Goal: Task Accomplishment & Management: Manage account settings

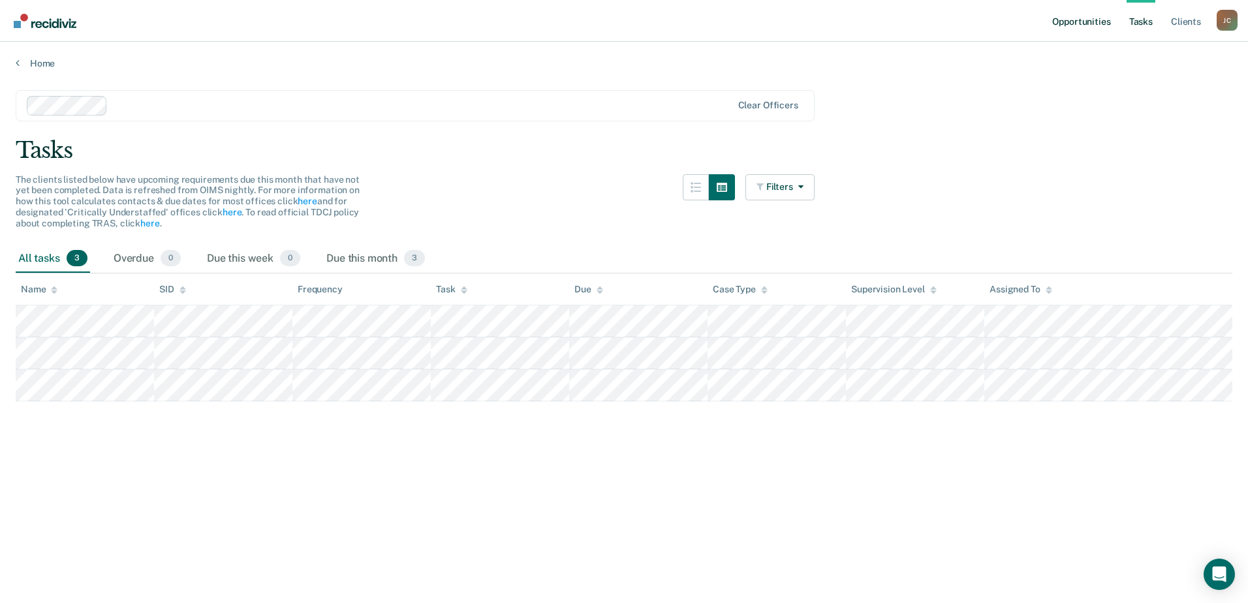
click at [1087, 32] on link "Opportunities" at bounding box center [1080, 21] width 63 height 42
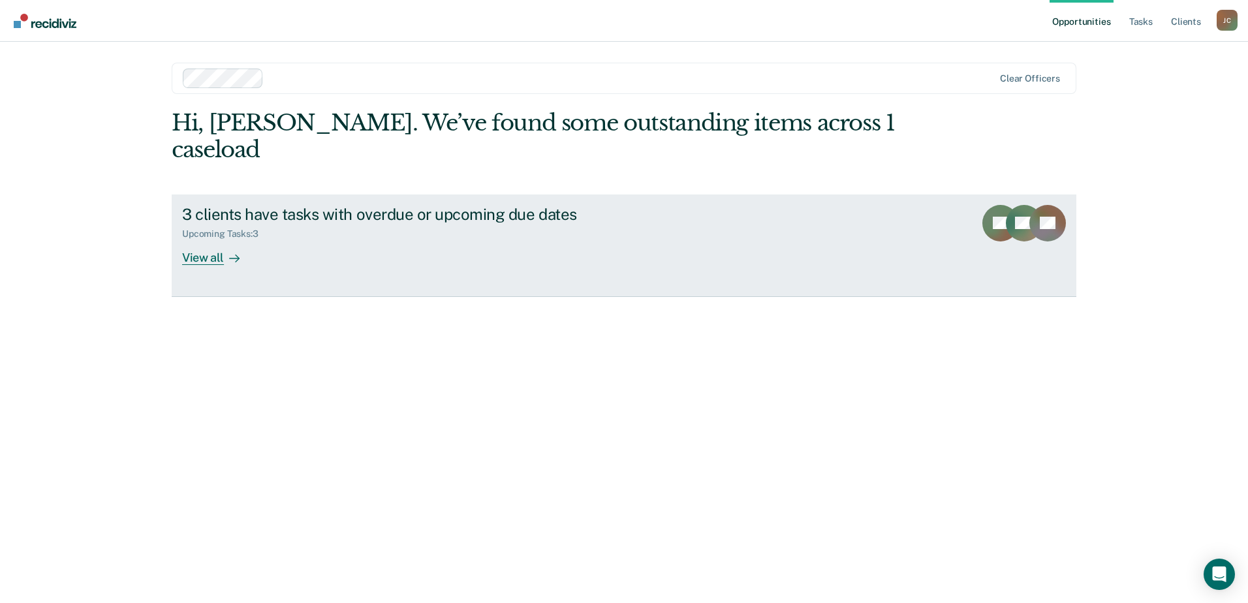
click at [256, 219] on div "3 clients have tasks with overdue or upcoming due dates Upcoming Tasks : 3 View…" at bounding box center [426, 235] width 489 height 60
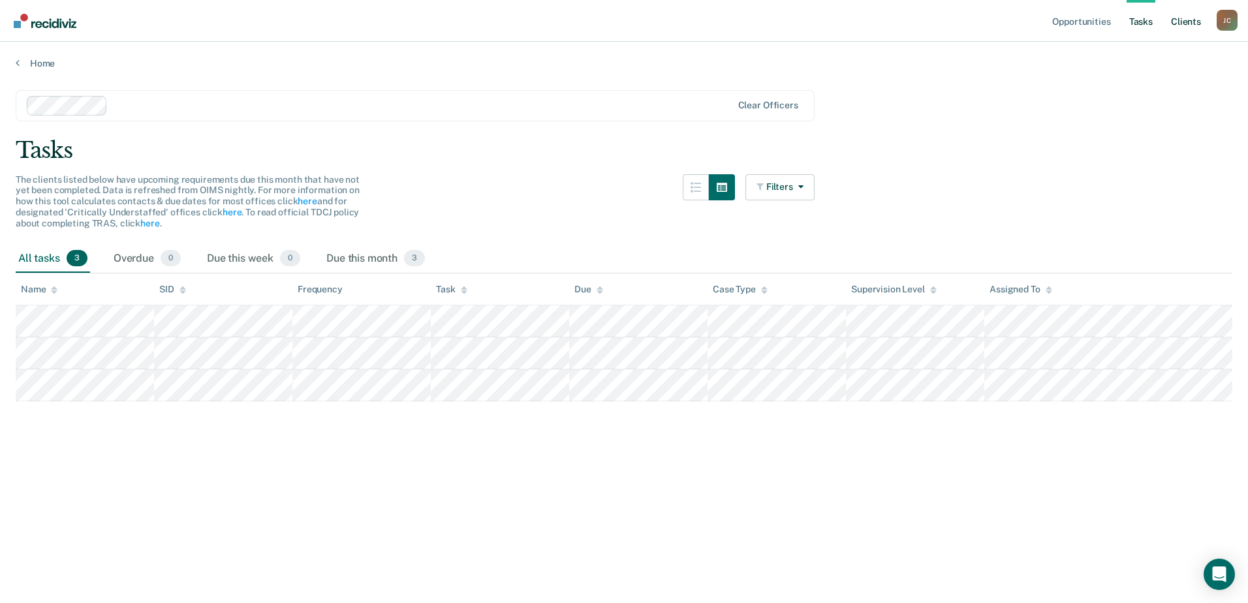
click at [1176, 22] on link "Client s" at bounding box center [1185, 21] width 35 height 42
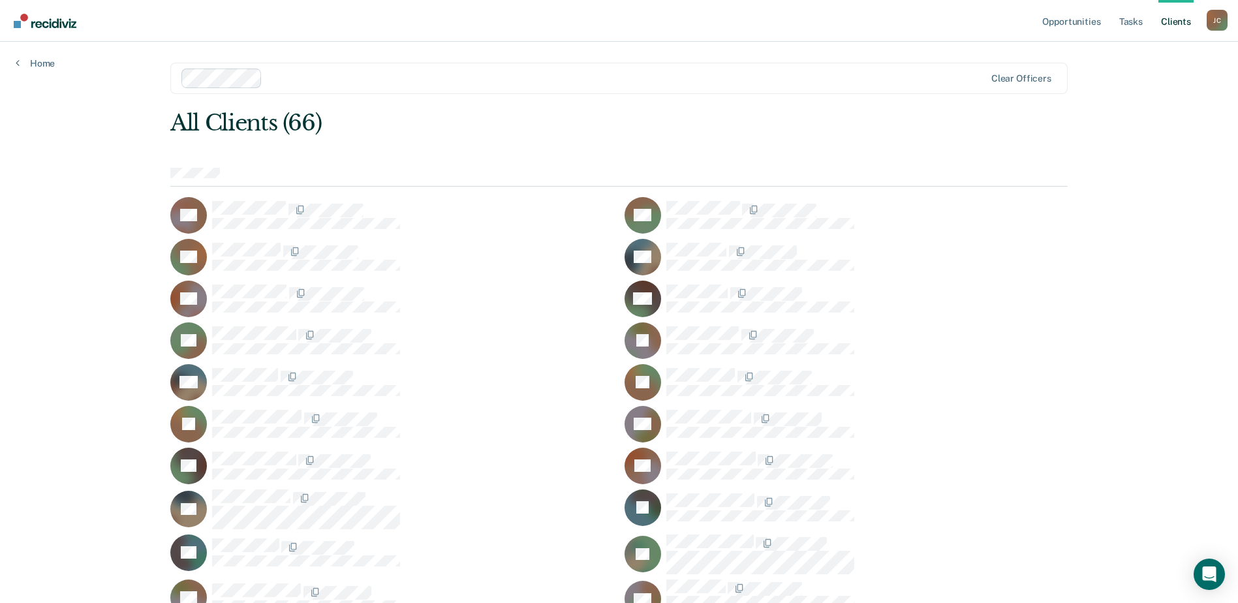
click at [1205, 17] on ul "Opportunities Tasks Client s" at bounding box center [1123, 21] width 167 height 42
click at [1209, 16] on div "J C" at bounding box center [1217, 20] width 21 height 21
click at [1139, 52] on link "Profile" at bounding box center [1164, 53] width 105 height 11
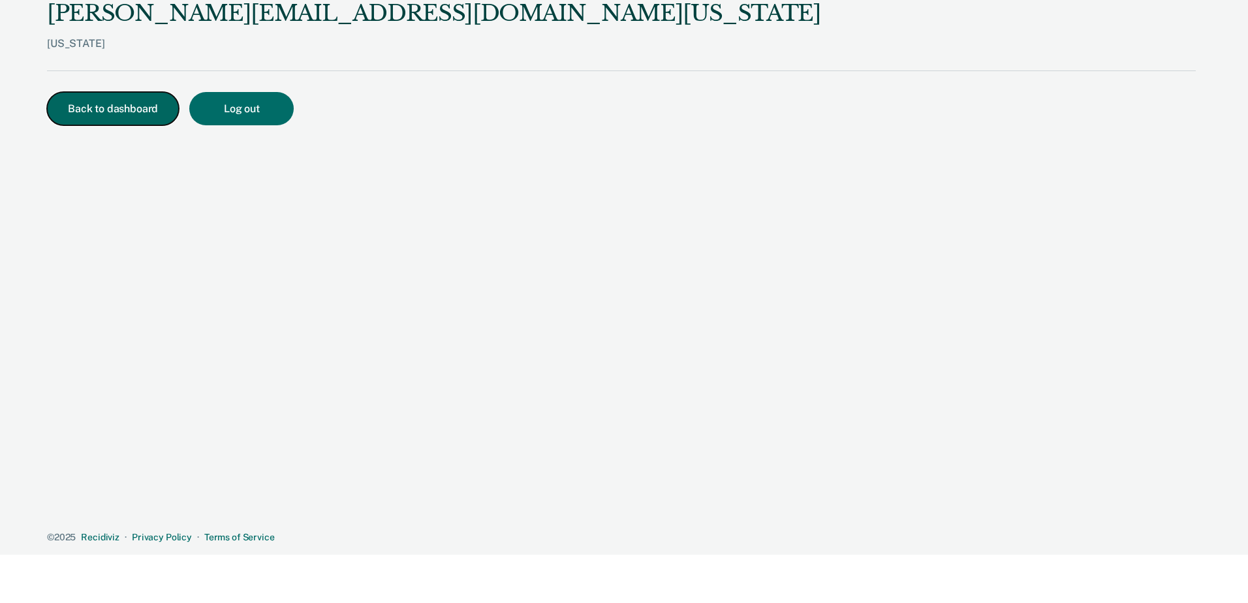
click at [86, 106] on button "Back to dashboard" at bounding box center [113, 108] width 132 height 33
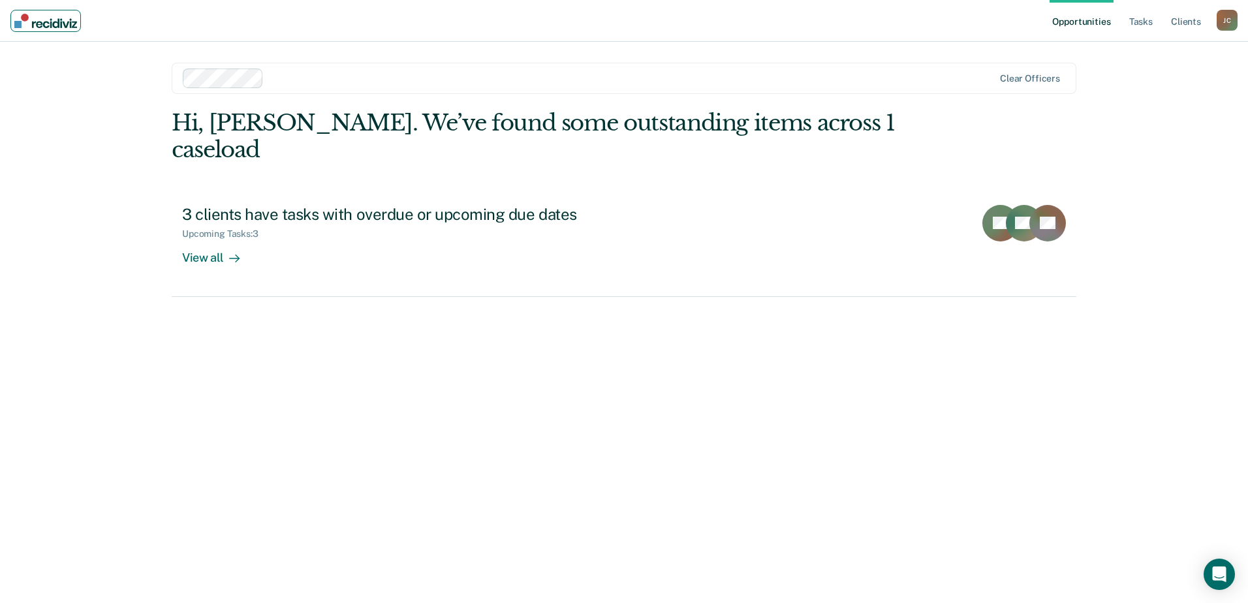
click at [43, 20] on img "Main navigation" at bounding box center [45, 21] width 63 height 14
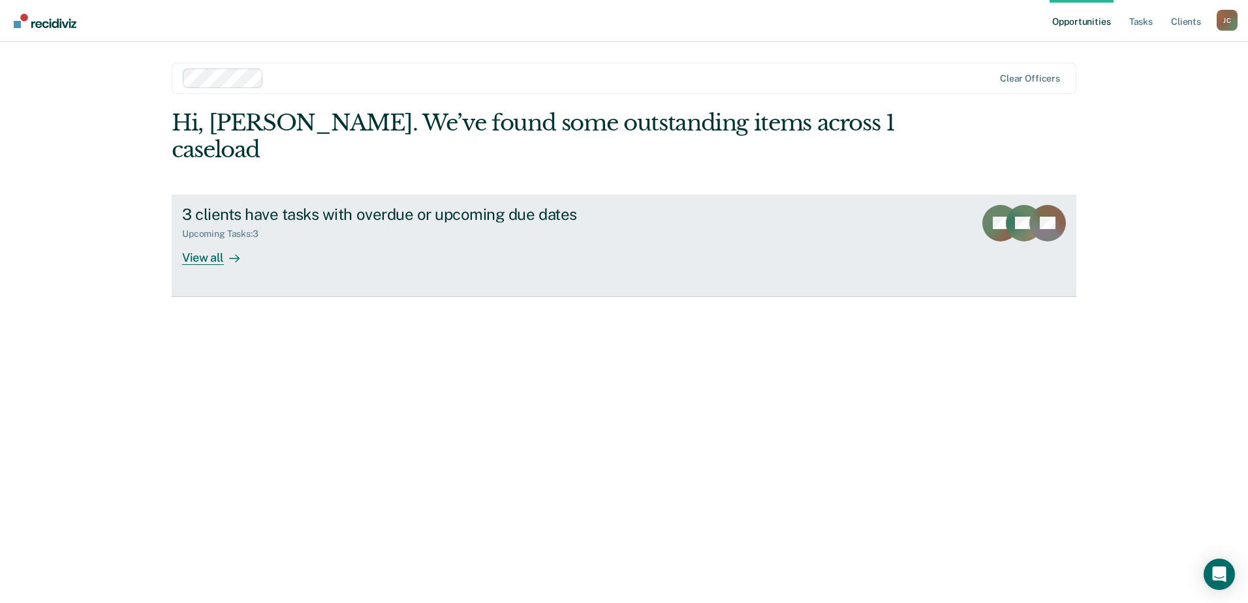
click at [256, 219] on div "3 clients have tasks with overdue or upcoming due dates Upcoming Tasks : 3 View…" at bounding box center [426, 235] width 489 height 60
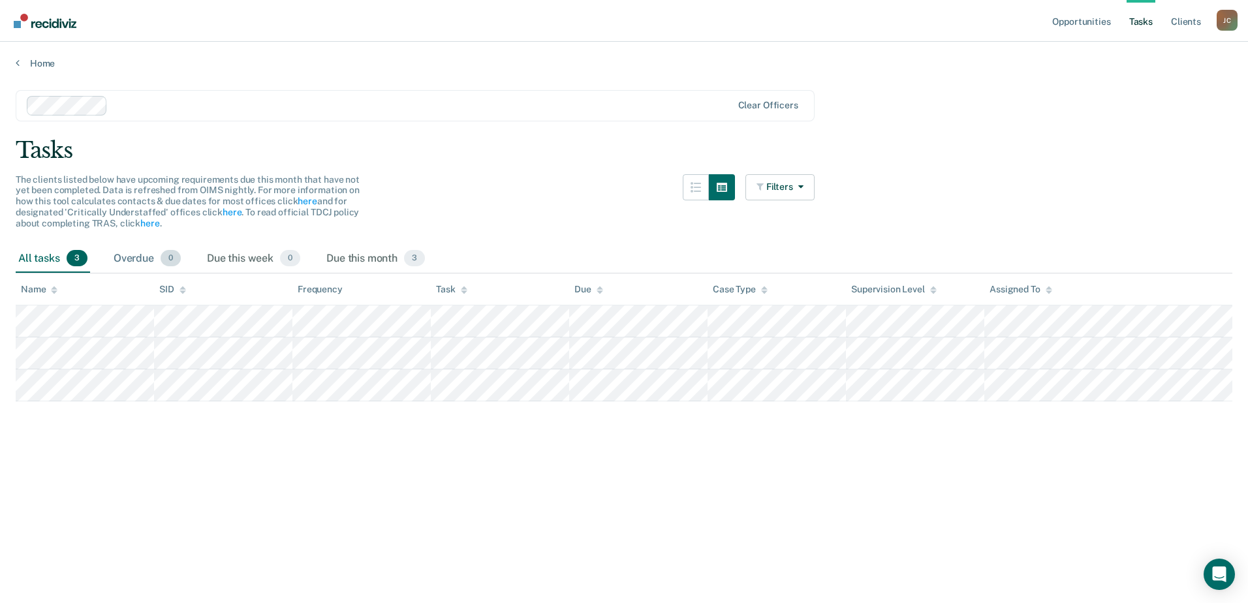
click at [143, 269] on div "Overdue 0" at bounding box center [147, 259] width 72 height 29
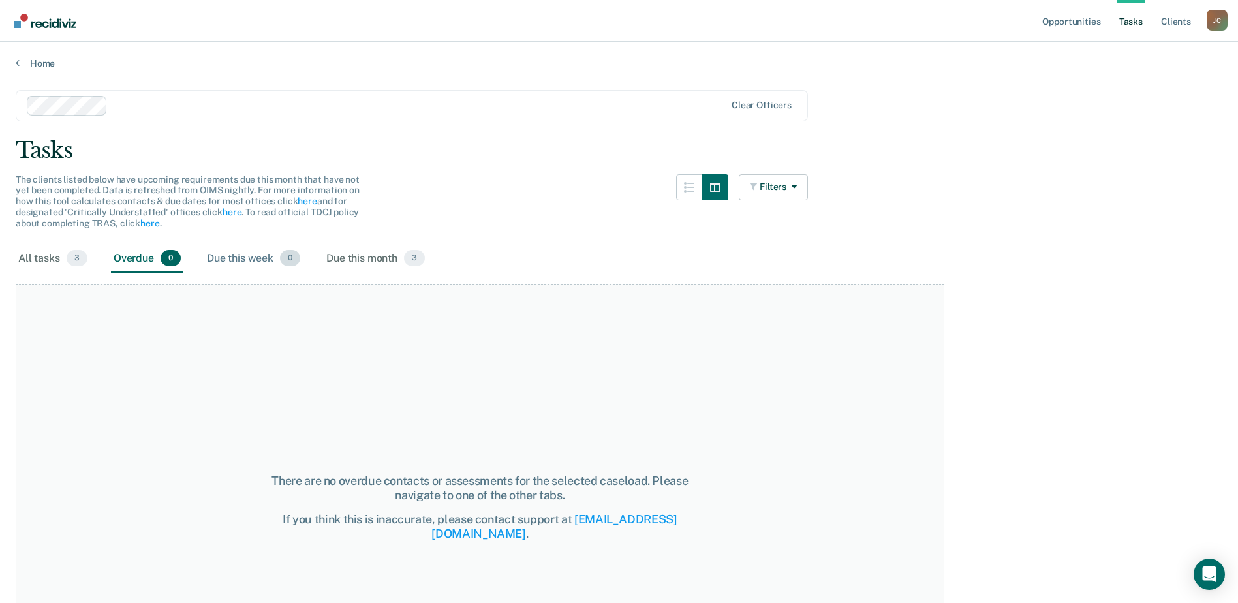
click at [237, 260] on div "Due this week 0" at bounding box center [253, 259] width 99 height 29
click at [373, 258] on div "Due this month 3" at bounding box center [376, 259] width 104 height 29
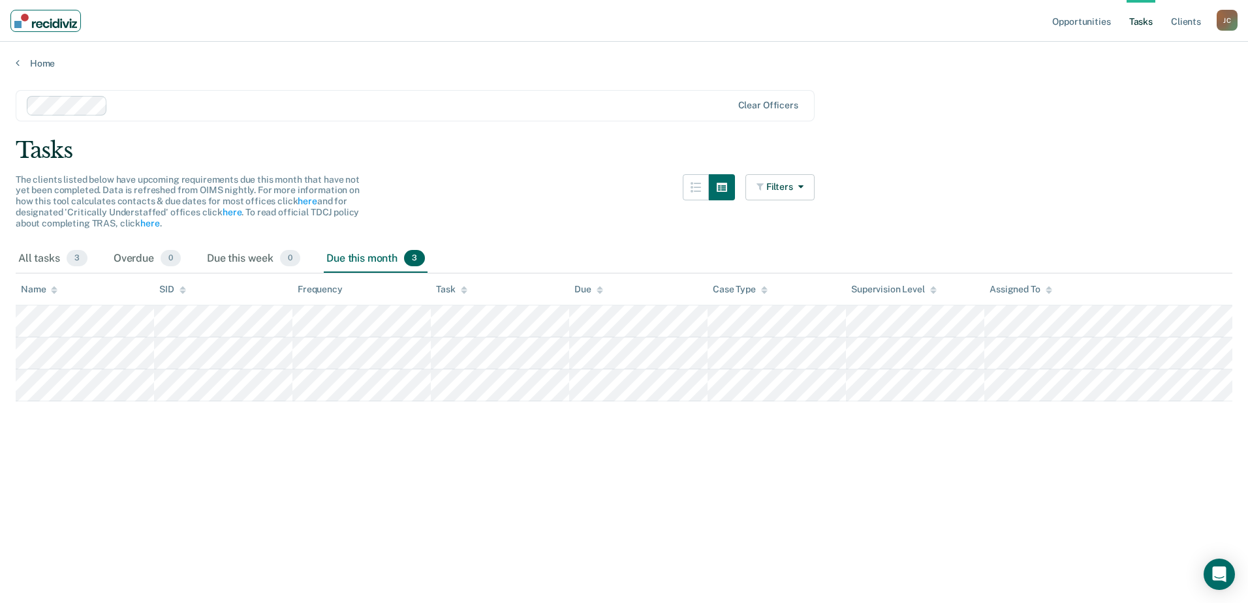
click at [48, 12] on link "Main navigation" at bounding box center [45, 21] width 70 height 22
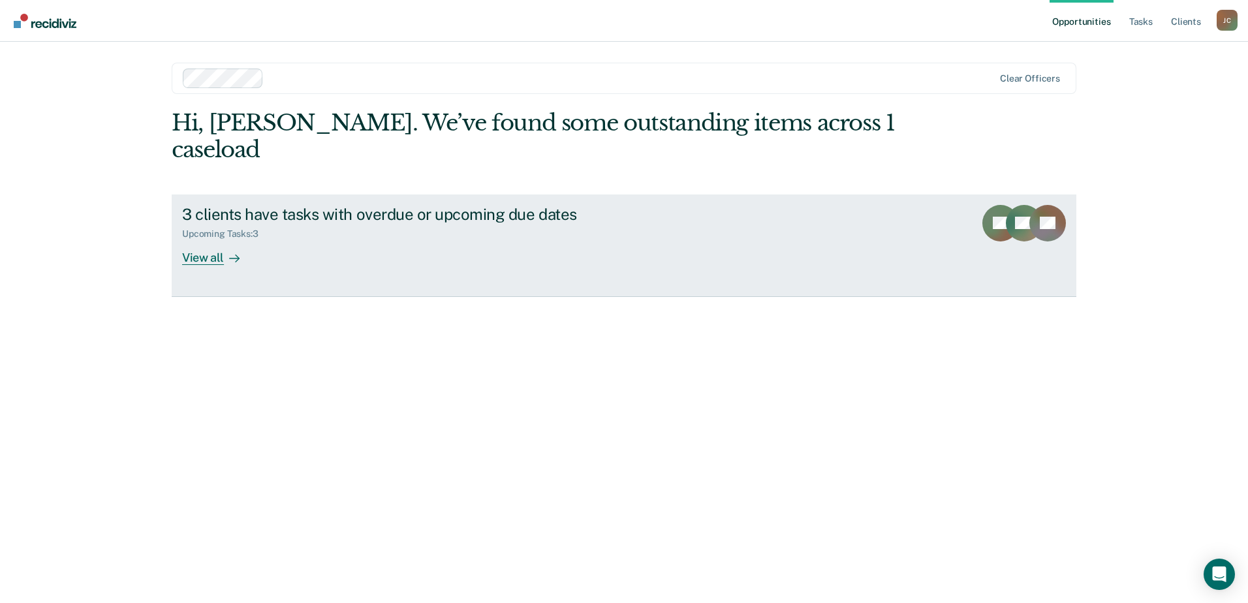
click at [238, 255] on icon at bounding box center [237, 258] width 3 height 7
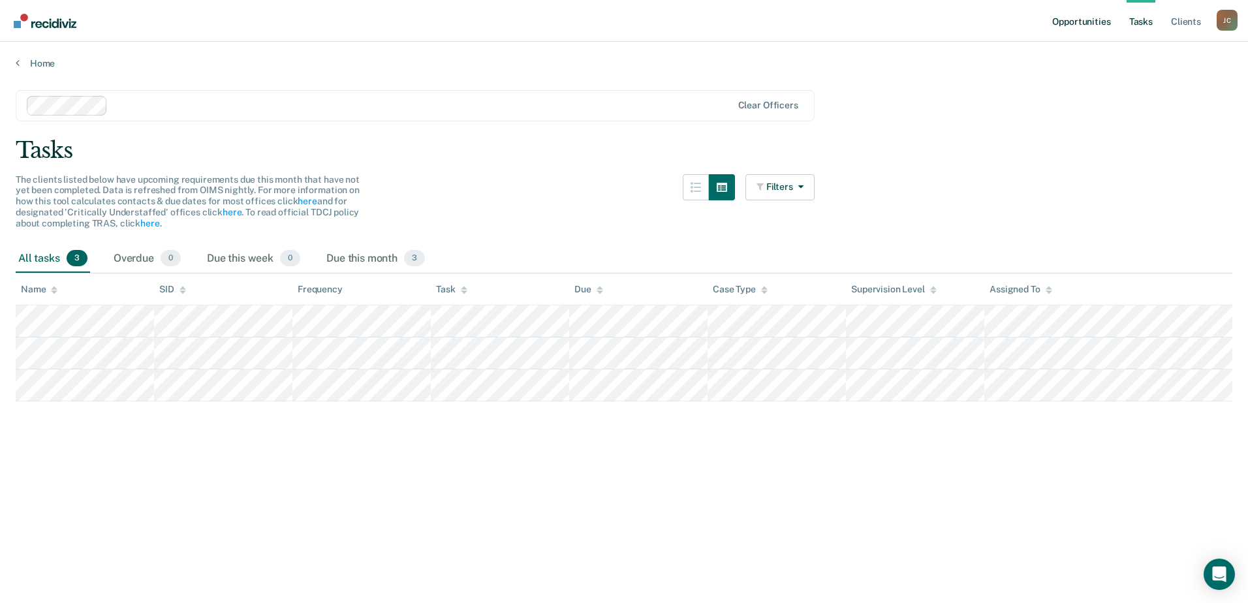
click at [1091, 24] on link "Opportunities" at bounding box center [1080, 21] width 63 height 42
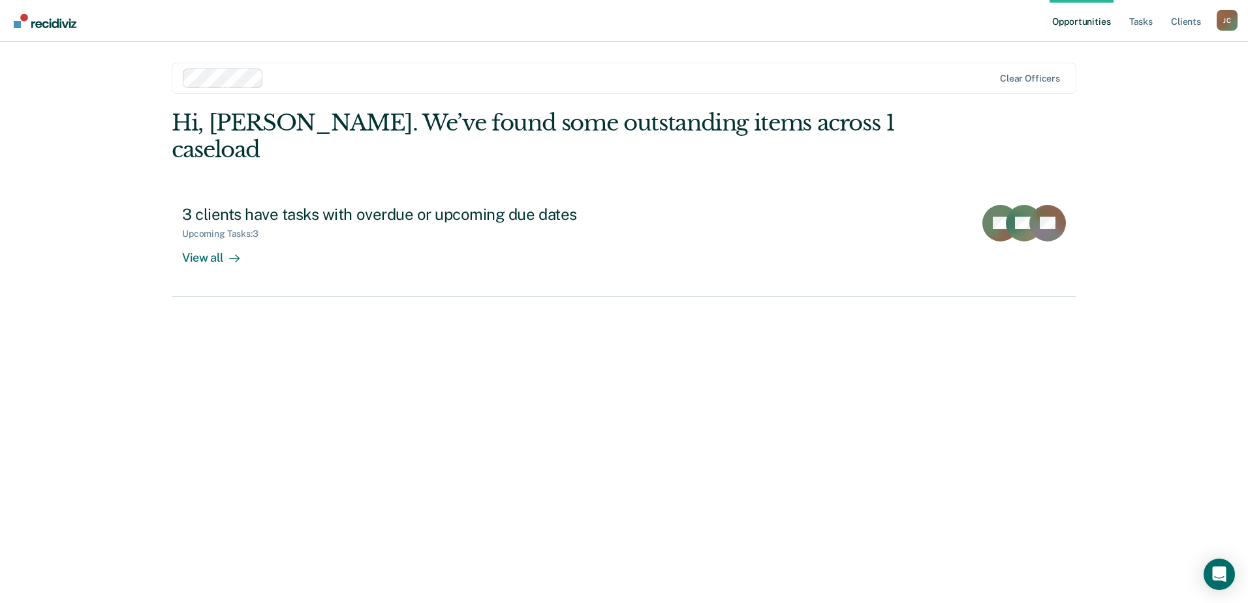
click at [1162, 20] on ul "Opportunities Tasks Client s" at bounding box center [1132, 21] width 167 height 42
click at [1183, 29] on link "Client s" at bounding box center [1185, 21] width 35 height 42
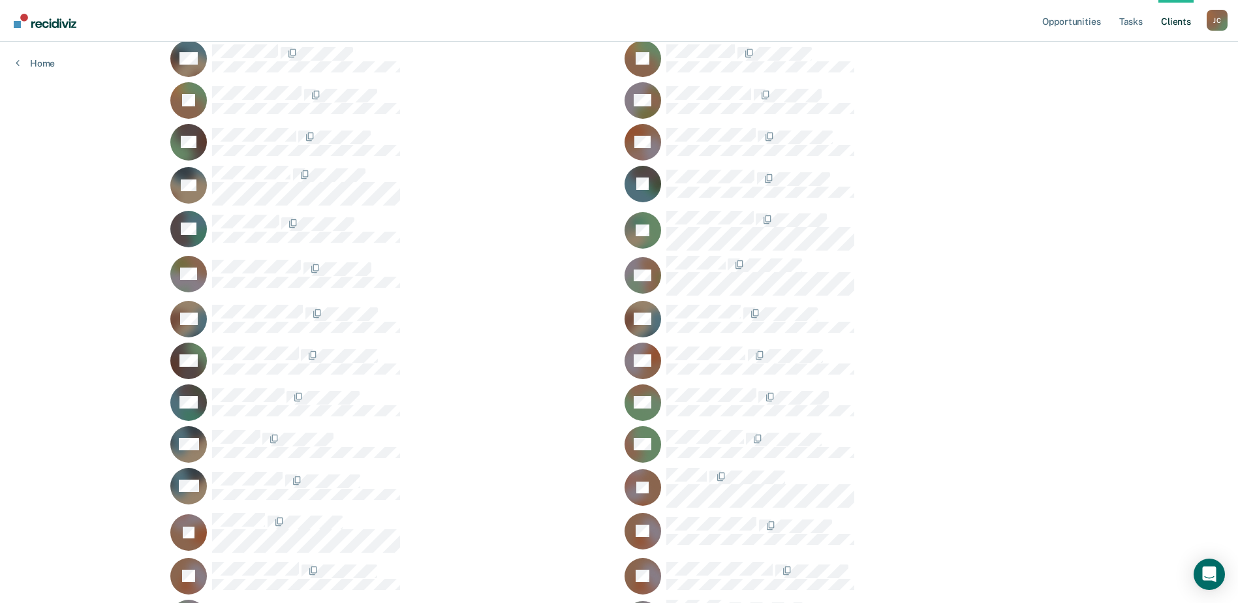
scroll to position [326, 0]
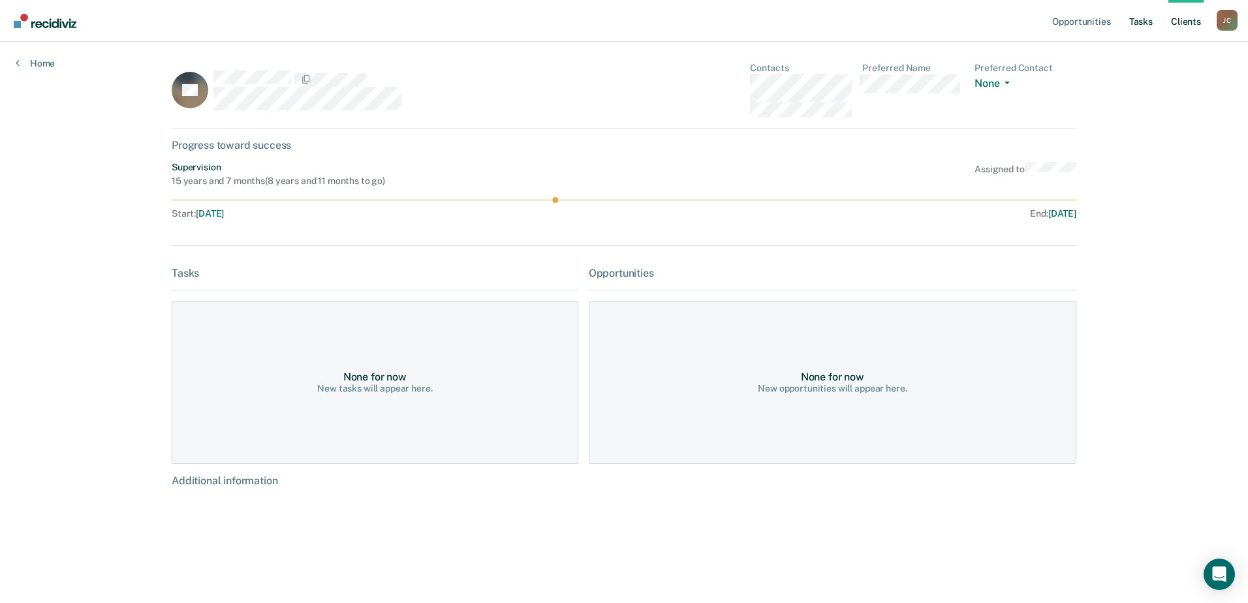
click at [1146, 14] on link "Tasks" at bounding box center [1140, 21] width 29 height 42
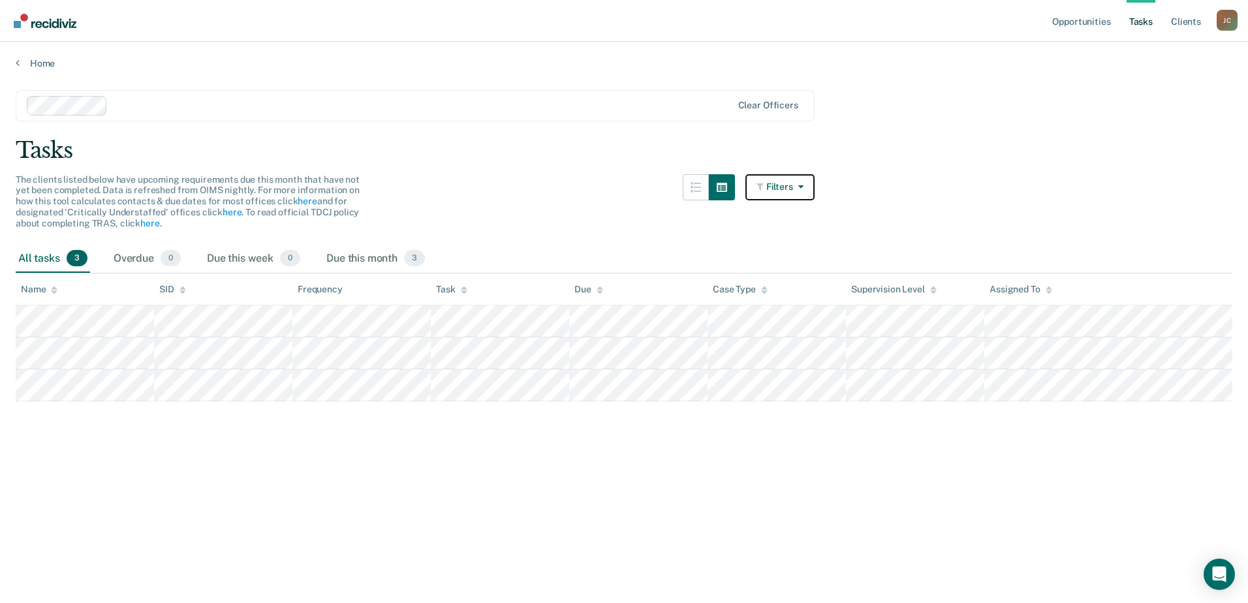
click at [795, 190] on icon "button" at bounding box center [798, 186] width 10 height 9
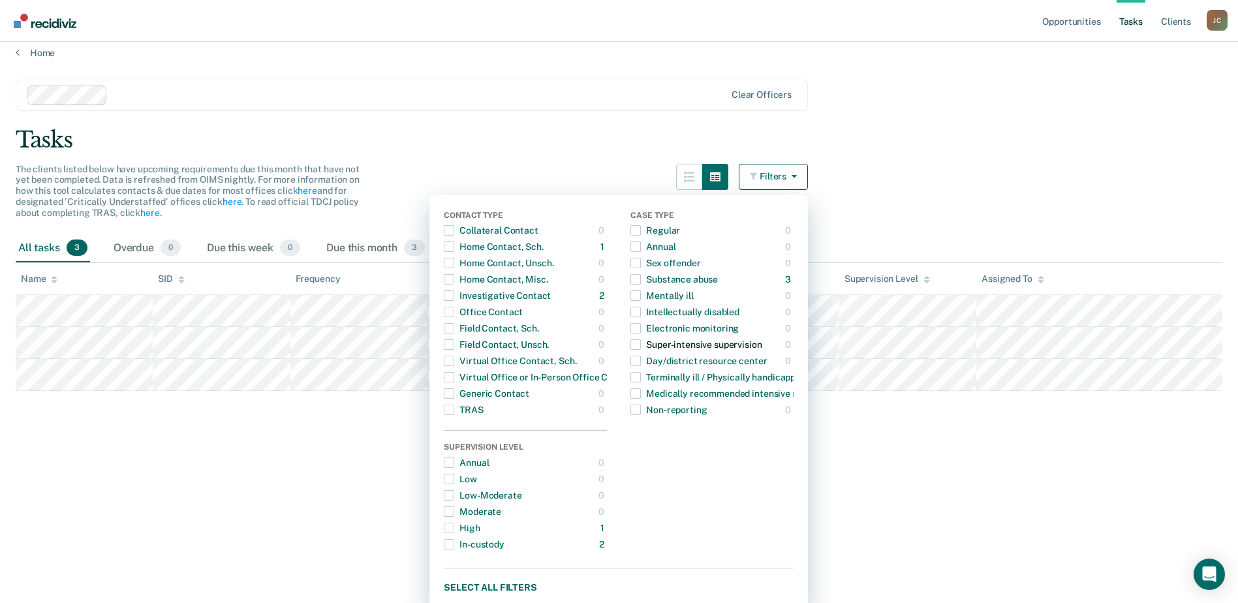
scroll to position [18, 0]
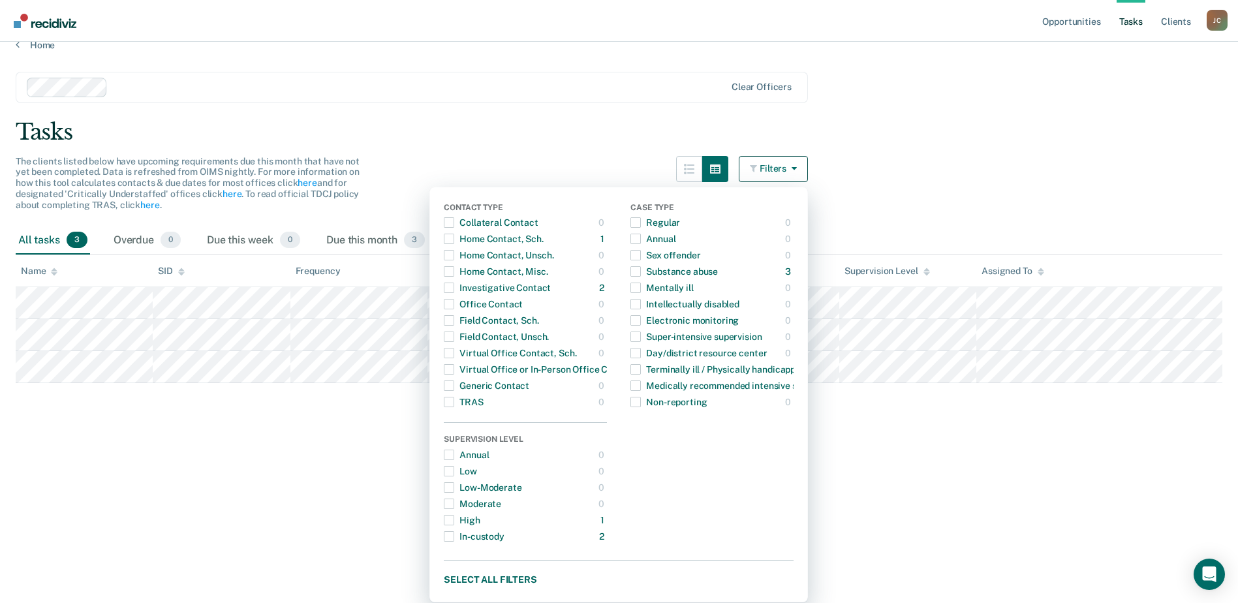
click at [551, 112] on main "Clear officers Tasks The clients listed below have upcoming requirements due th…" at bounding box center [619, 316] width 1238 height 530
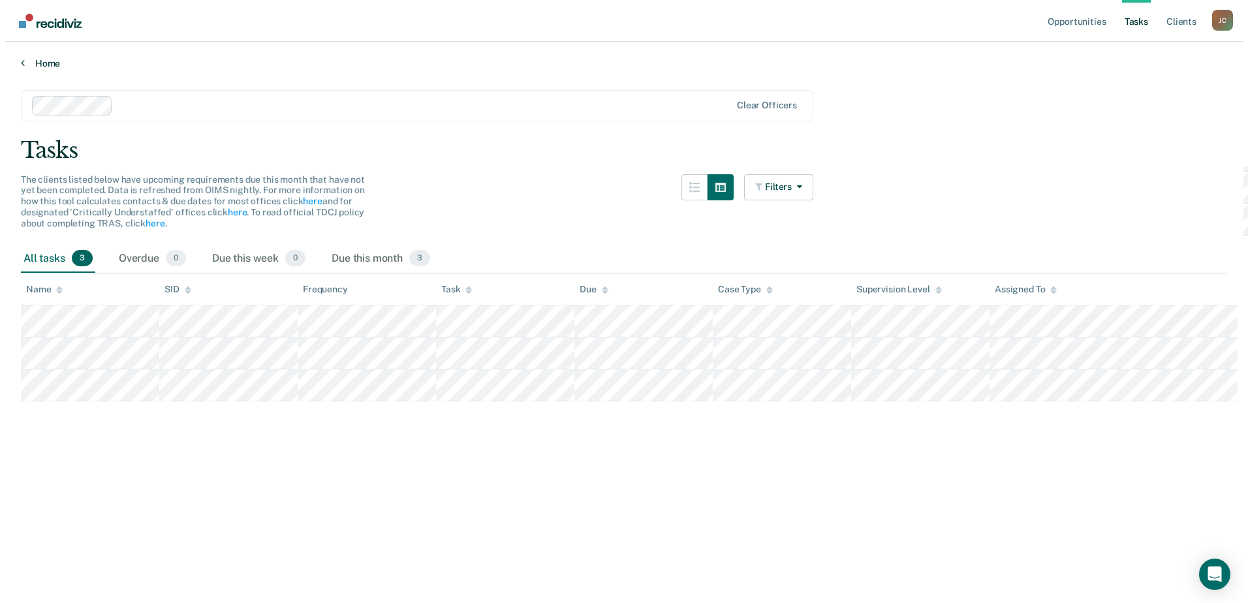
scroll to position [0, 0]
click at [52, 19] on img "Main navigation" at bounding box center [45, 21] width 63 height 14
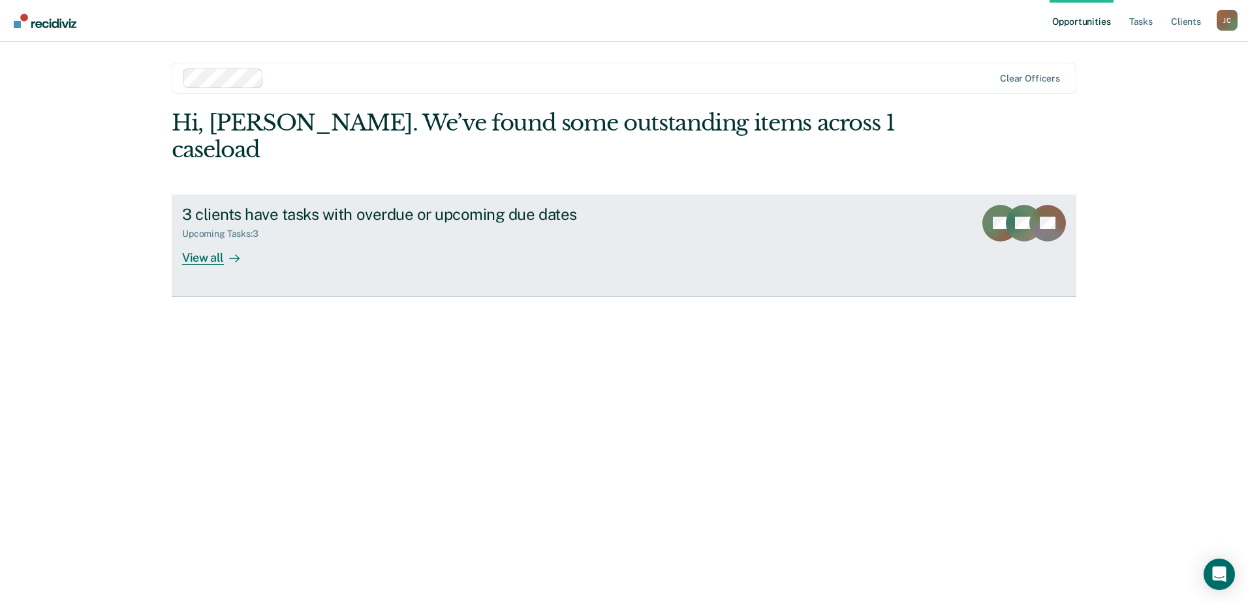
click at [221, 228] on div "Upcoming Tasks : 3" at bounding box center [225, 233] width 87 height 11
